Goal: Task Accomplishment & Management: Use online tool/utility

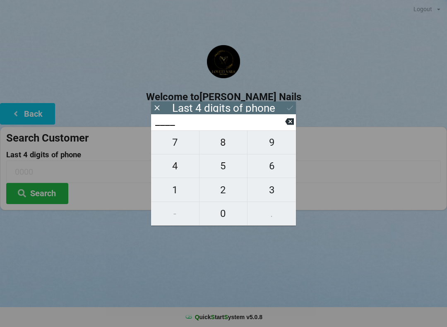
click at [228, 183] on span "2" at bounding box center [224, 189] width 48 height 17
type input "2___"
click at [180, 143] on span "7" at bounding box center [175, 142] width 48 height 17
type input "27__"
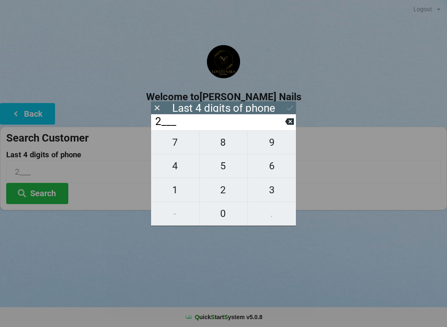
type input "27__"
click at [232, 215] on span "0" at bounding box center [224, 213] width 48 height 17
type input "270_"
click at [276, 186] on span "3" at bounding box center [272, 189] width 48 height 17
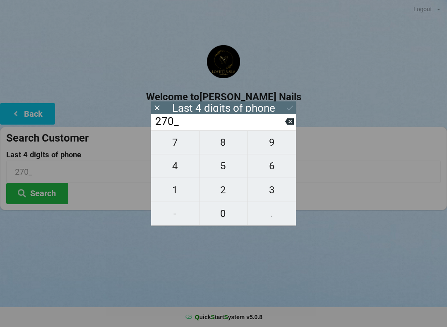
type input "2703"
click at [339, 174] on input "2703" at bounding box center [223, 172] width 435 height 22
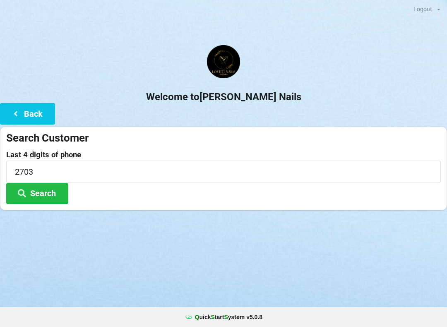
click at [47, 190] on button "Search" at bounding box center [37, 193] width 62 height 21
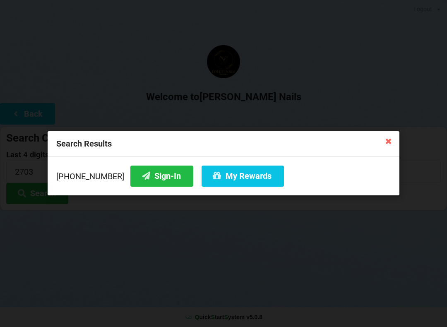
click at [231, 178] on button "My Rewards" at bounding box center [243, 176] width 82 height 21
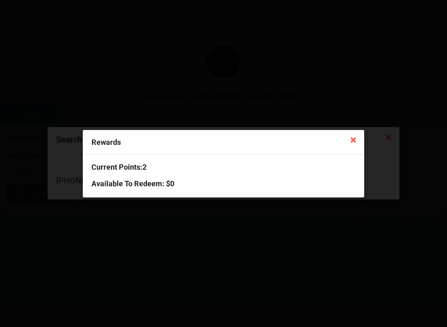
click at [351, 138] on icon at bounding box center [353, 139] width 13 height 13
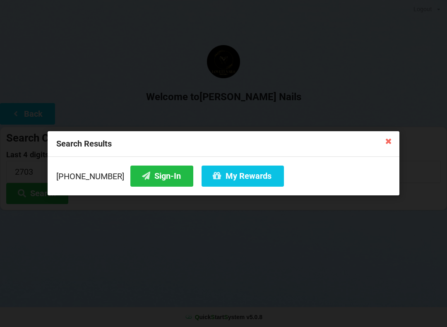
click at [385, 141] on icon at bounding box center [388, 140] width 13 height 13
